Goal: Task Accomplishment & Management: Use online tool/utility

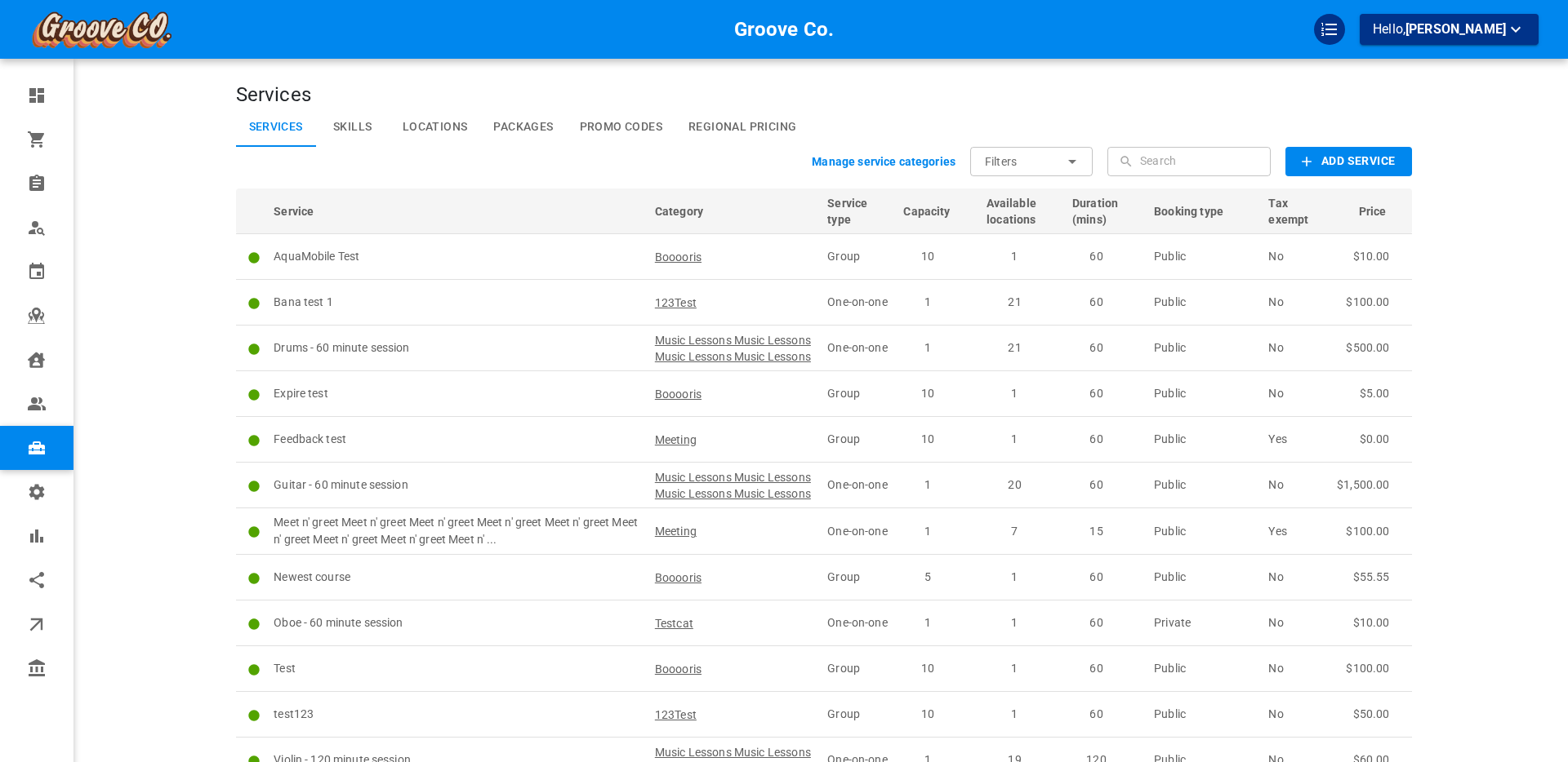
click at [125, 301] on div "Groove Co. Hello, [PERSON_NAME]" at bounding box center [172, 461] width 127 height 873
click at [125, 295] on div "Groove Co. Hello, [PERSON_NAME]" at bounding box center [172, 461] width 127 height 873
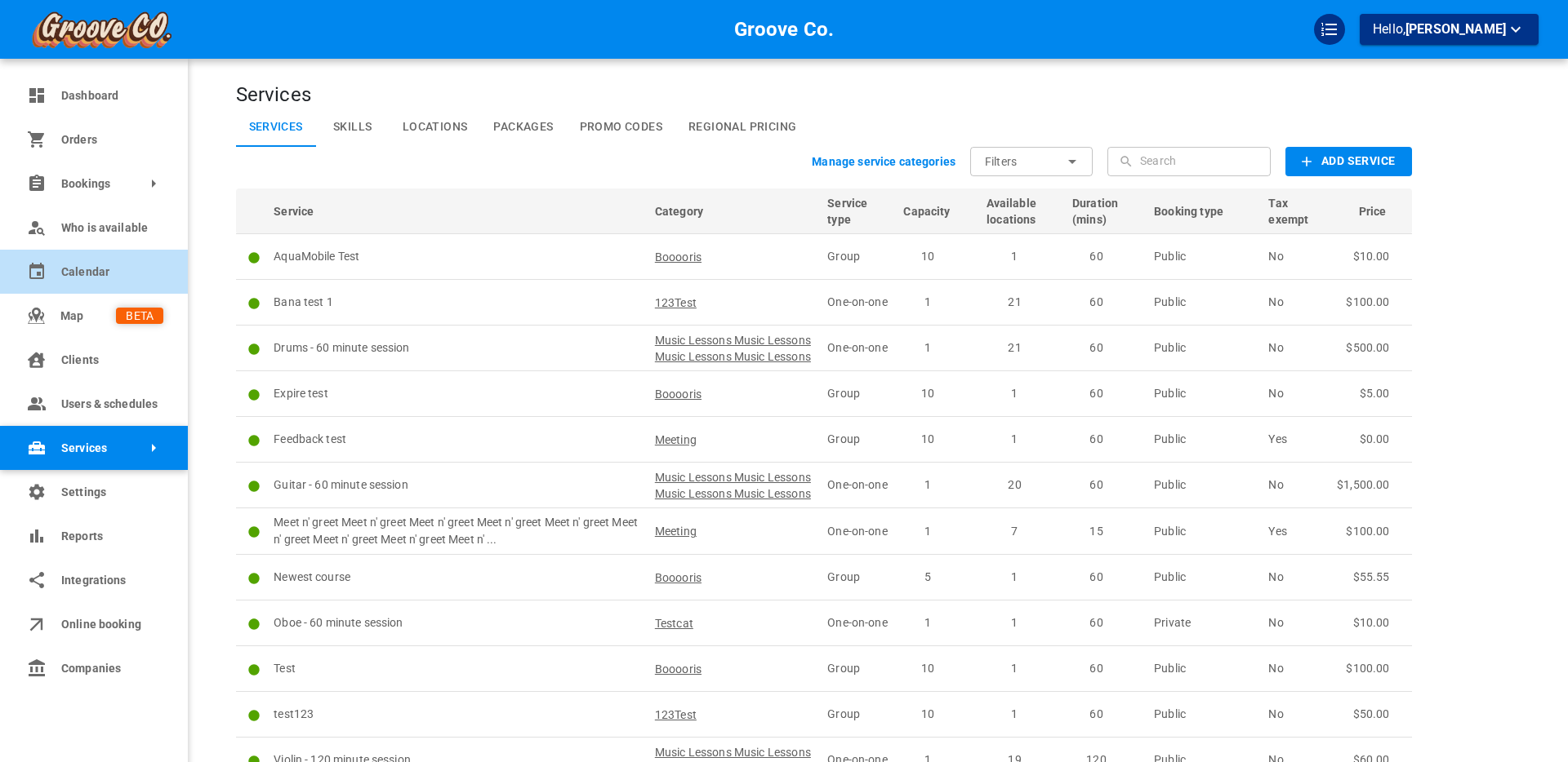
click at [72, 272] on span "Calendar" at bounding box center [112, 272] width 102 height 17
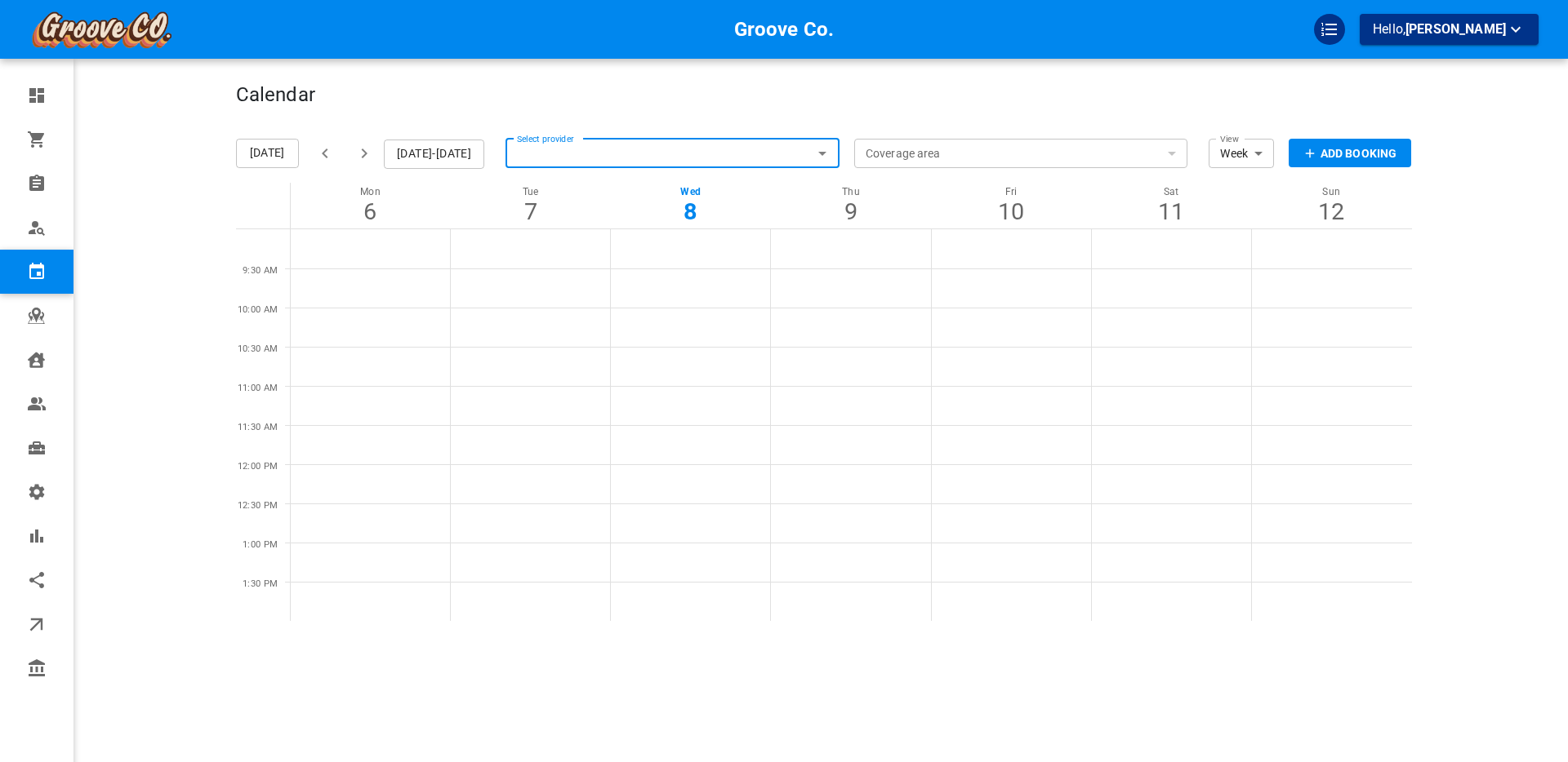
click at [569, 151] on input "Select provider" at bounding box center [673, 153] width 334 height 36
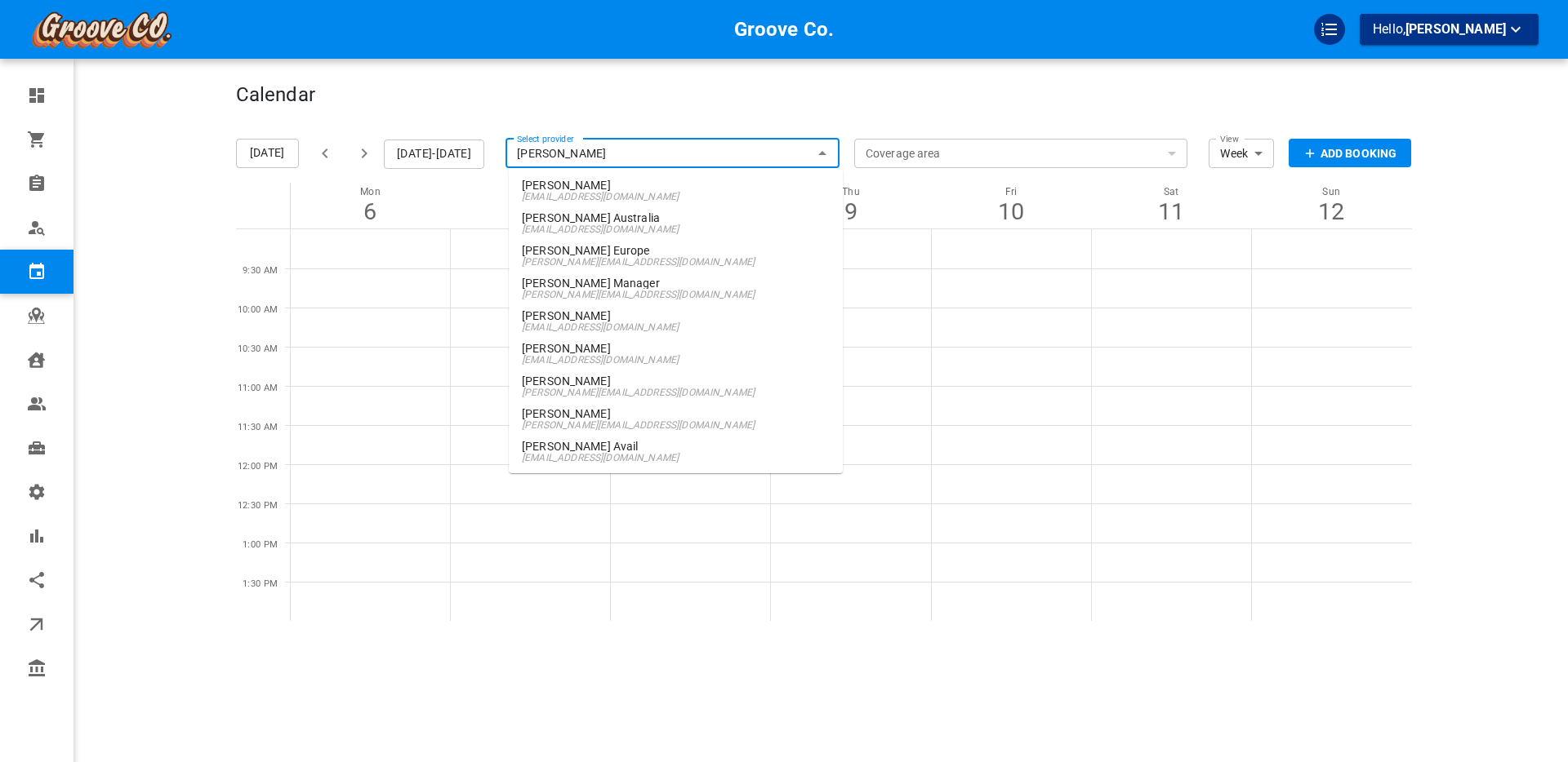
click at [546, 149] on input "boris" at bounding box center [673, 153] width 334 height 36
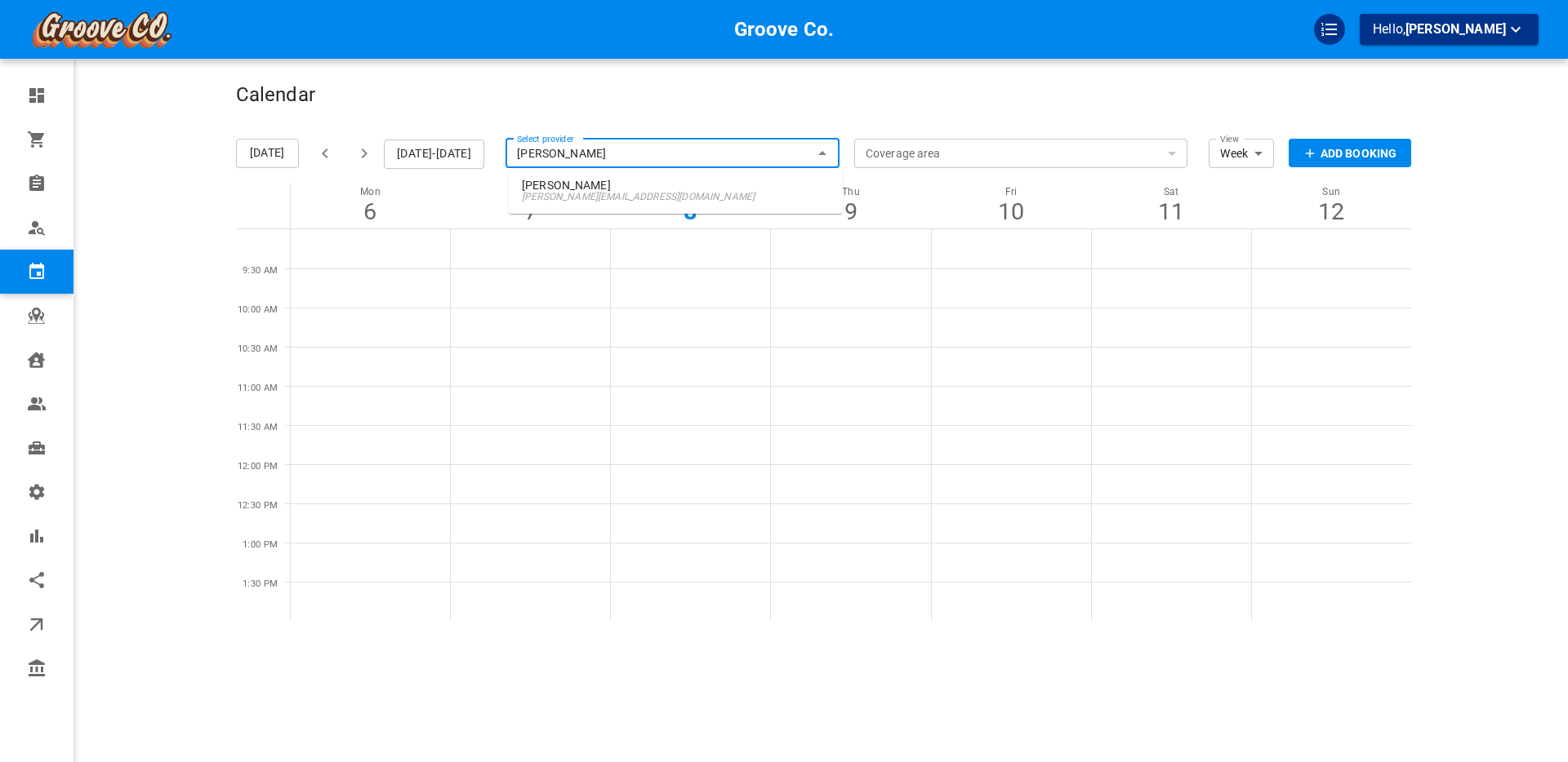
type input "sam ca"
click at [579, 187] on p "Sam Carter" at bounding box center [675, 185] width 308 height 11
